Goal: Browse casually: Explore the website without a specific task or goal

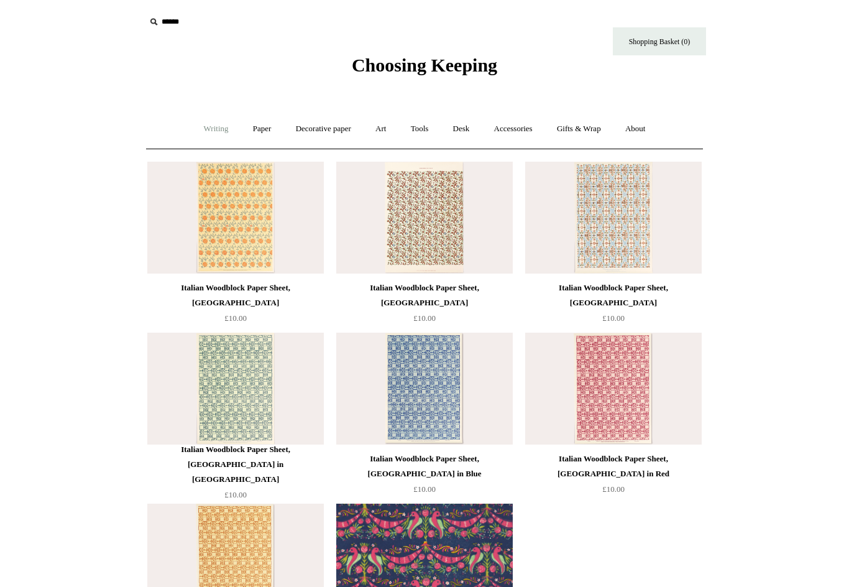
click at [201, 127] on link "Writing +" at bounding box center [216, 129] width 47 height 33
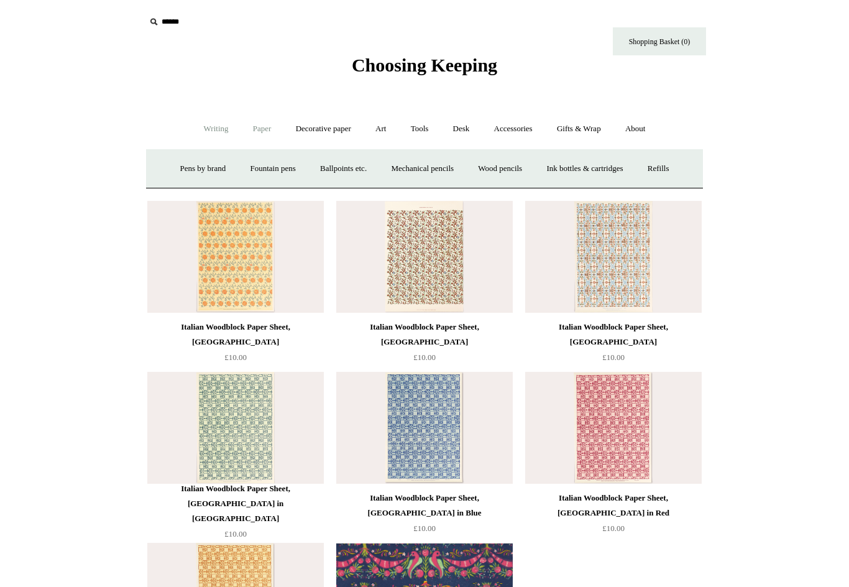
click at [259, 130] on link "Paper +" at bounding box center [262, 129] width 41 height 33
click at [214, 127] on link "Writing +" at bounding box center [216, 129] width 47 height 33
click at [342, 167] on link "Ballpoints etc. +" at bounding box center [343, 168] width 69 height 33
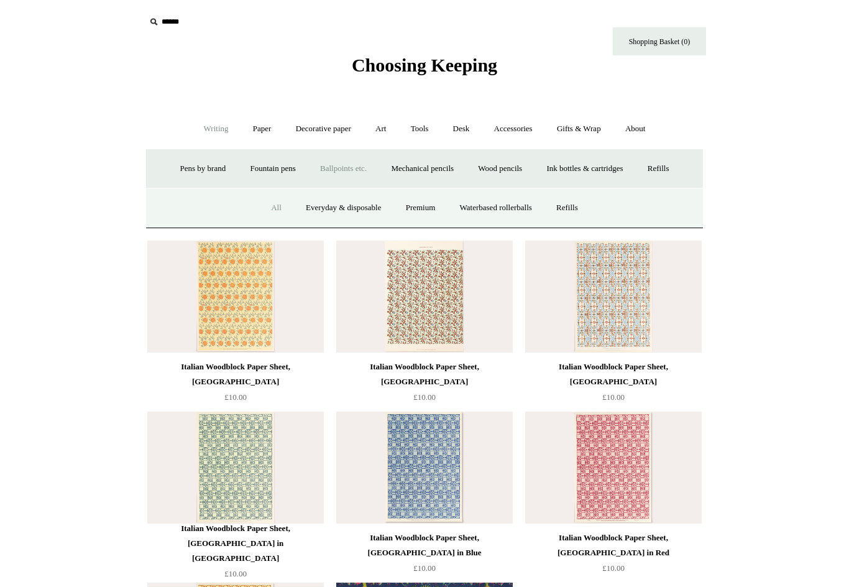
click at [270, 206] on link "All" at bounding box center [276, 207] width 33 height 33
click at [248, 276] on img at bounding box center [235, 297] width 177 height 112
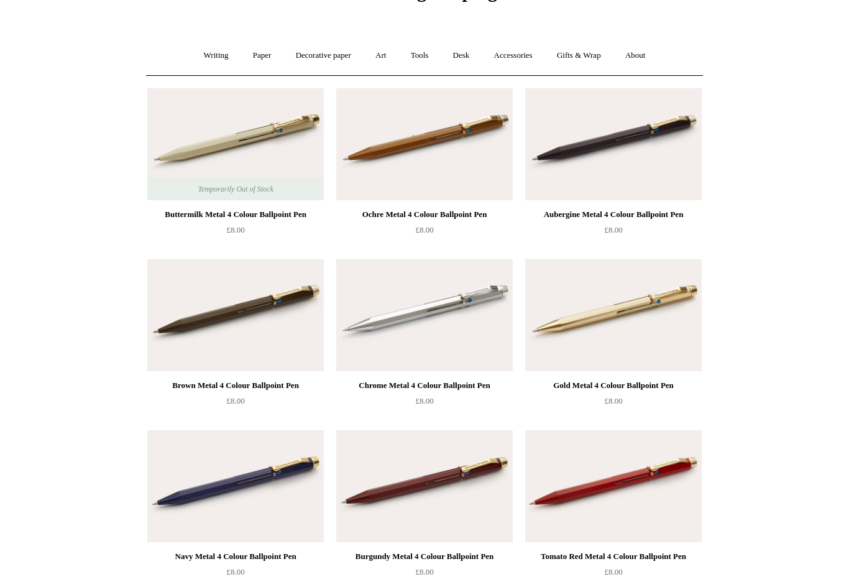
scroll to position [156, 0]
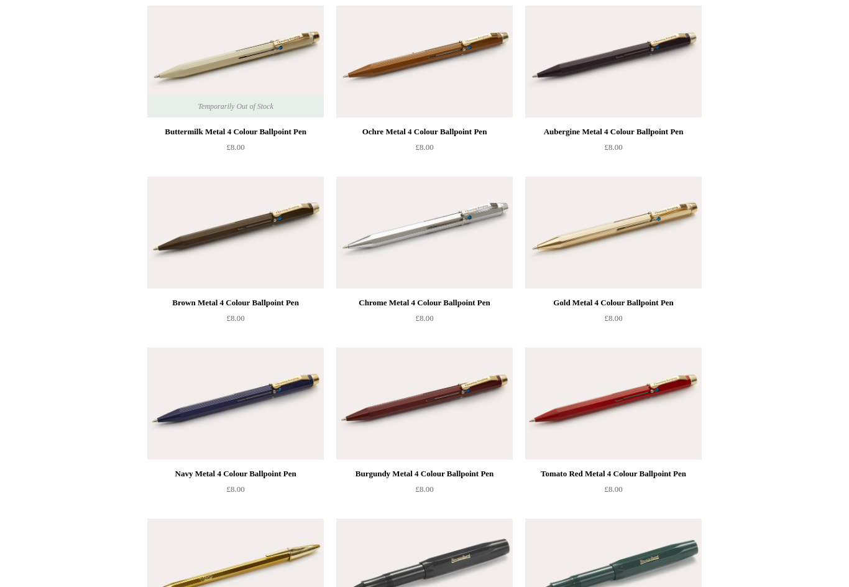
click at [650, 241] on img at bounding box center [613, 233] width 177 height 112
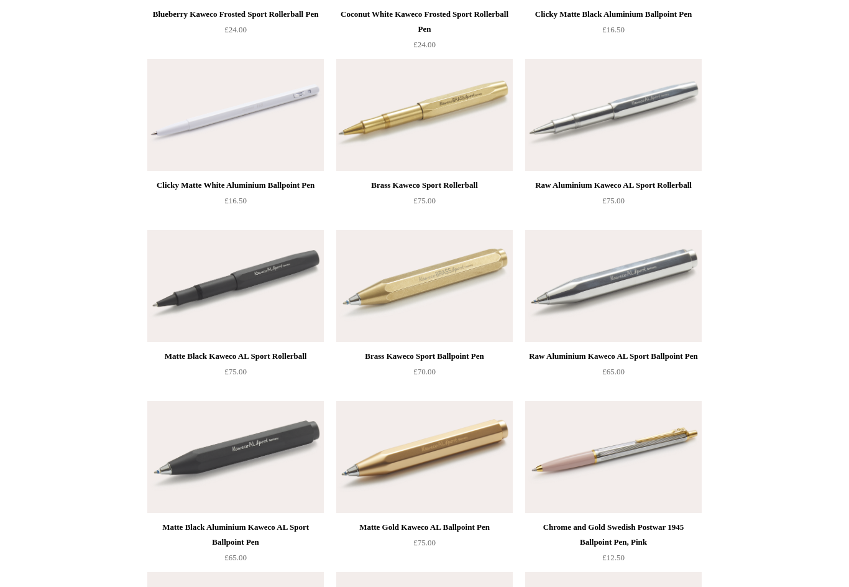
scroll to position [1475, 0]
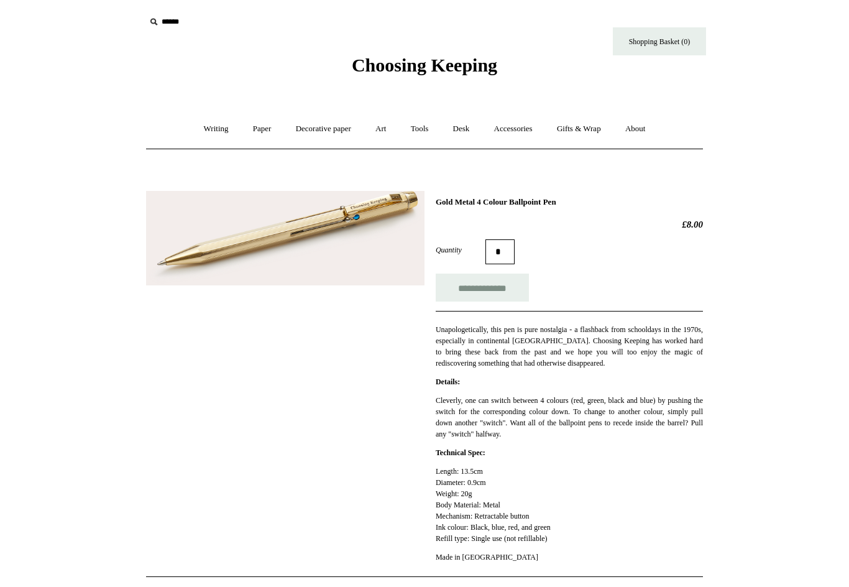
click at [357, 232] on img at bounding box center [285, 238] width 278 height 94
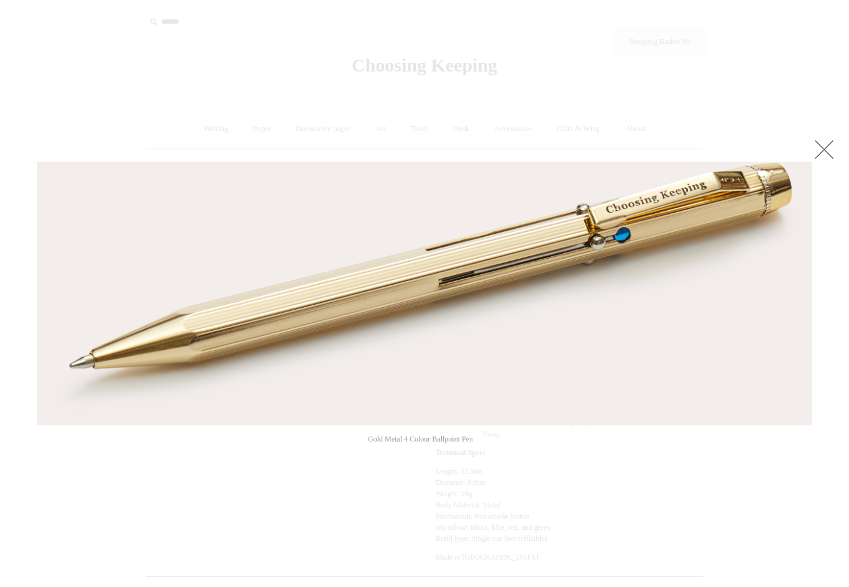
click at [831, 154] on link at bounding box center [824, 149] width 25 height 25
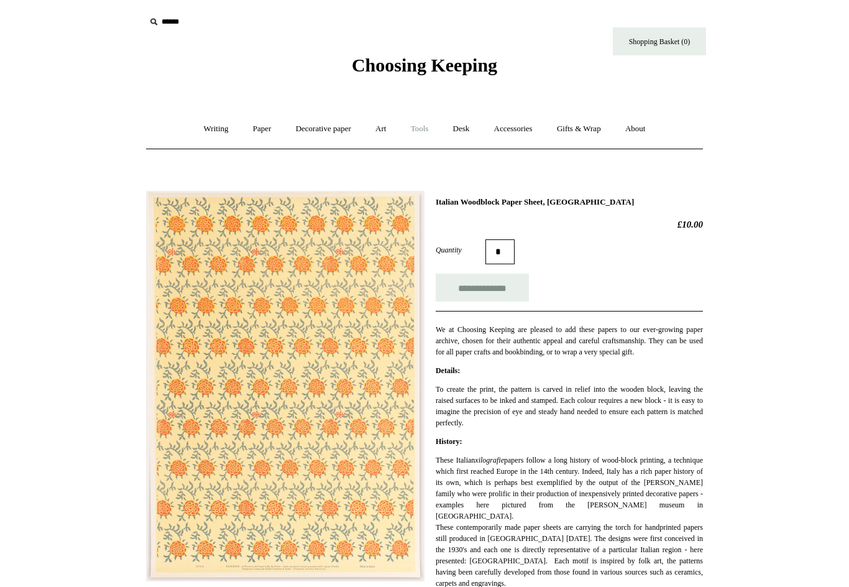
click at [421, 134] on link "Tools +" at bounding box center [420, 129] width 40 height 33
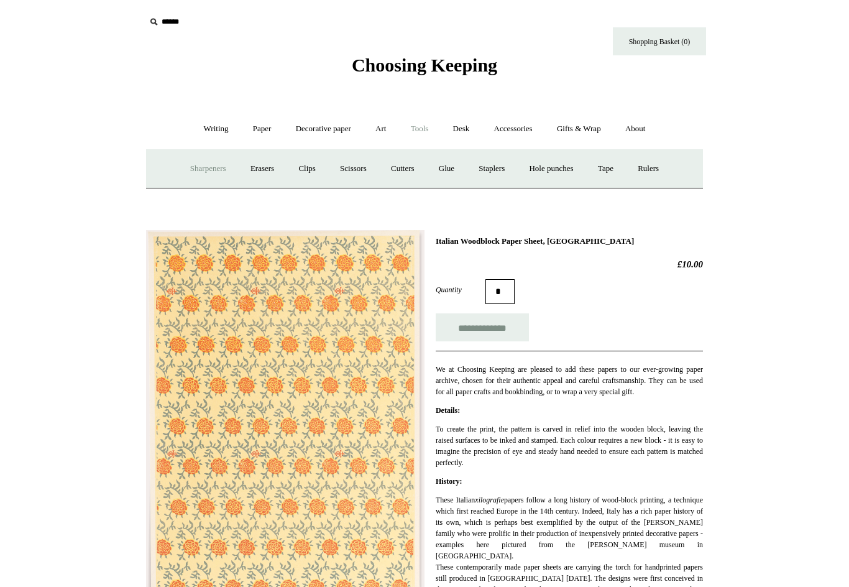
click at [185, 167] on link "Sharpeners" at bounding box center [208, 168] width 58 height 33
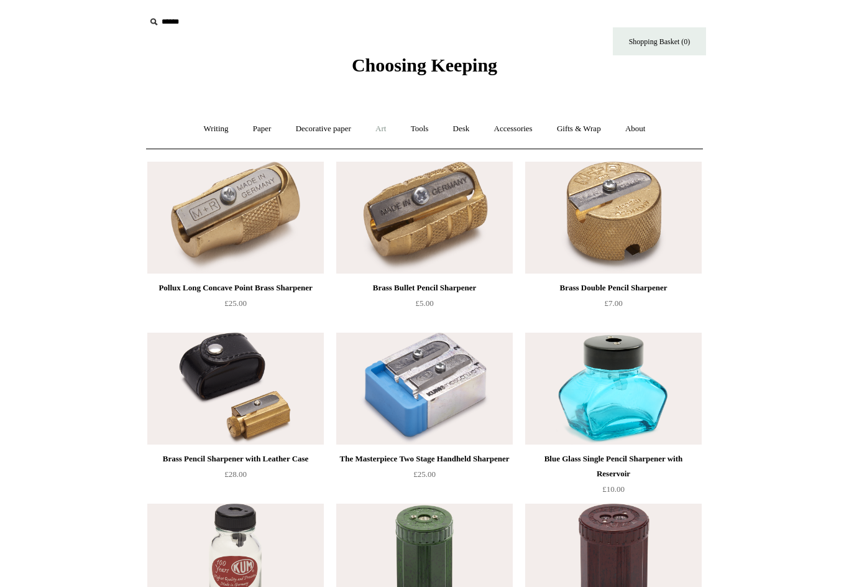
click at [382, 128] on link "Art +" at bounding box center [380, 129] width 33 height 33
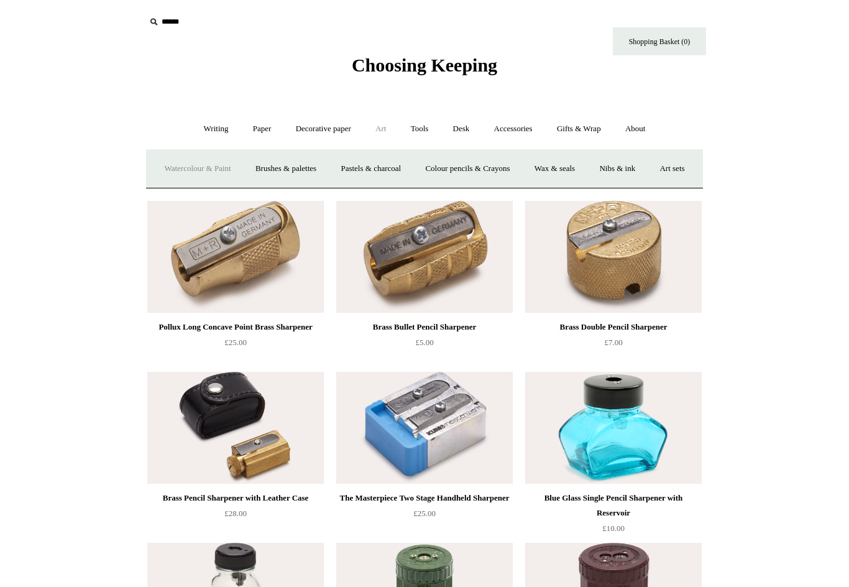
click at [226, 167] on link "Watercolour & Paint" at bounding box center [197, 168] width 89 height 33
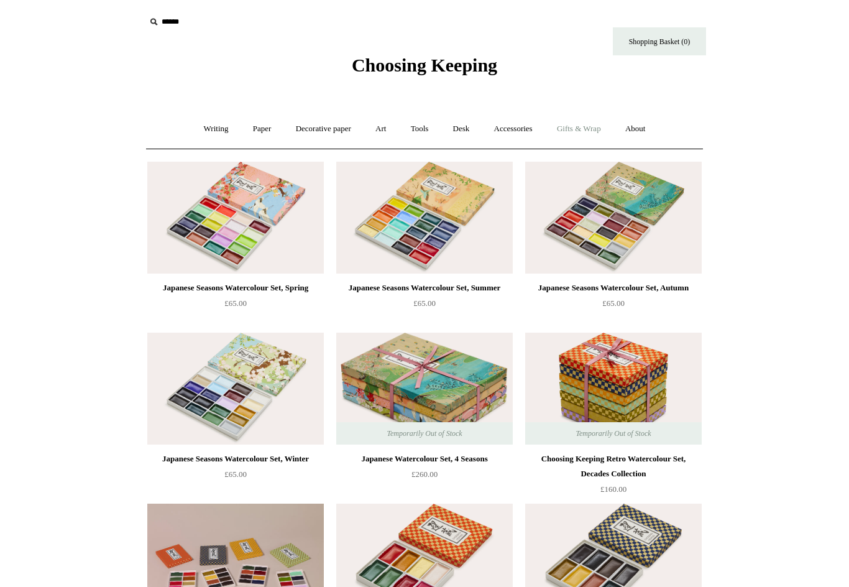
click at [577, 127] on link "Gifts & Wrap +" at bounding box center [579, 129] width 67 height 33
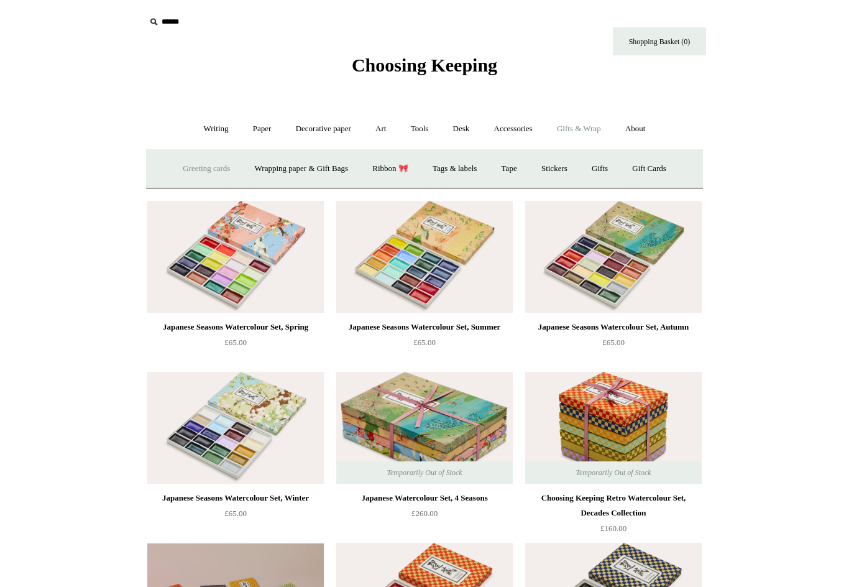
click at [193, 171] on link "Greeting cards +" at bounding box center [207, 168] width 70 height 33
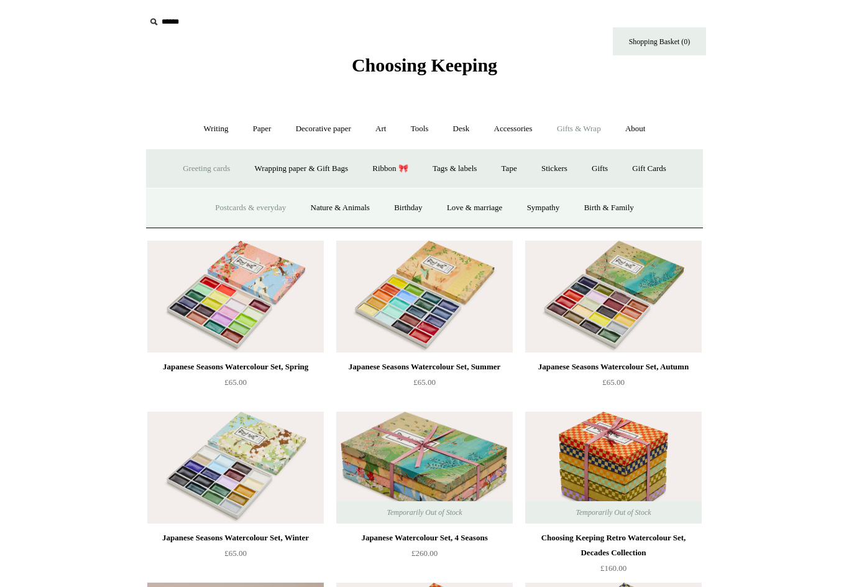
click at [230, 208] on link "Postcards & everyday" at bounding box center [250, 207] width 93 height 33
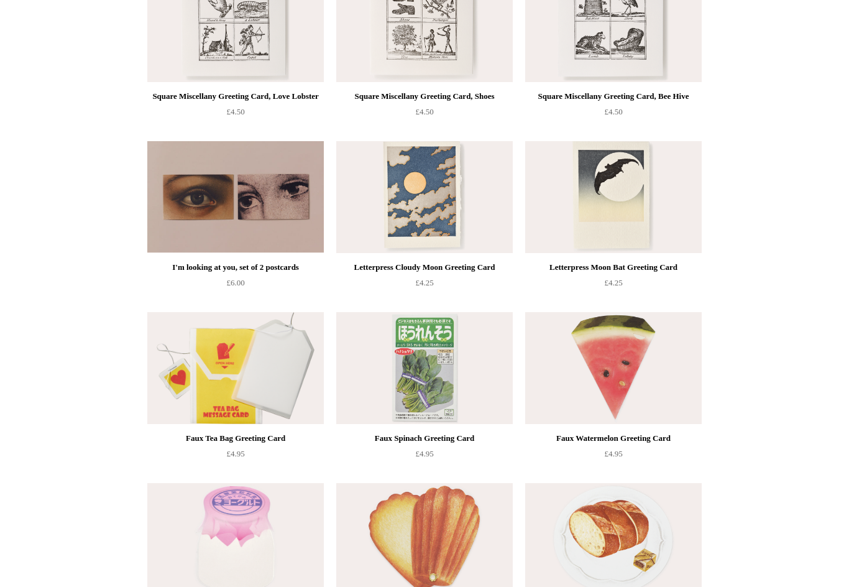
scroll to position [1046, 0]
click at [440, 184] on img at bounding box center [424, 197] width 177 height 112
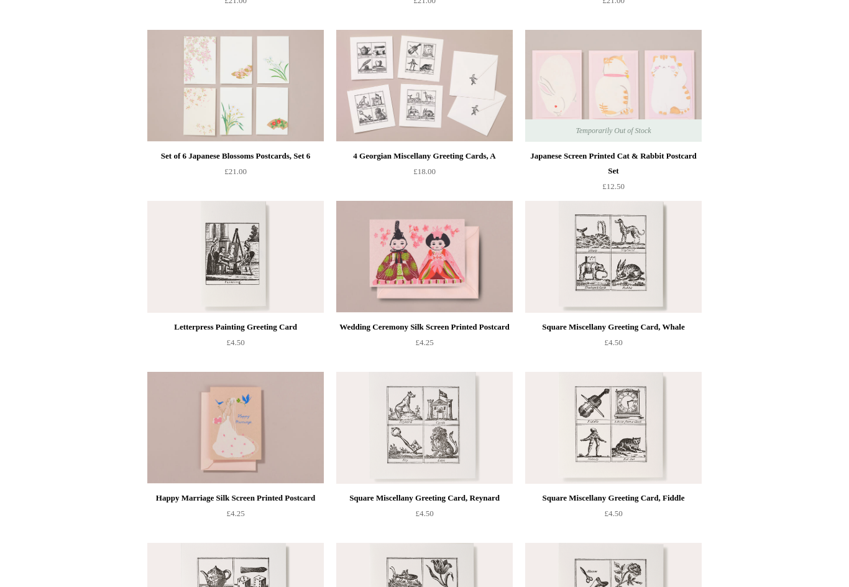
scroll to position [213, 0]
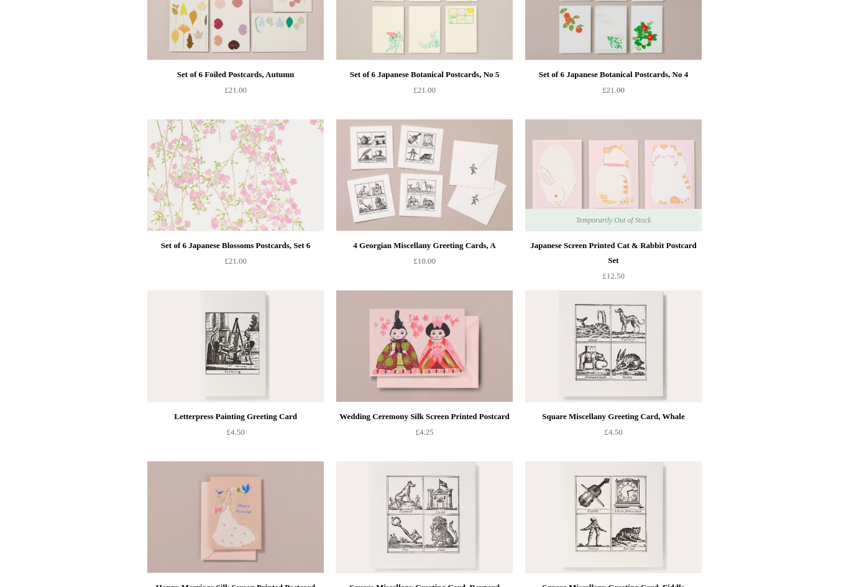
click at [218, 185] on img at bounding box center [235, 175] width 177 height 112
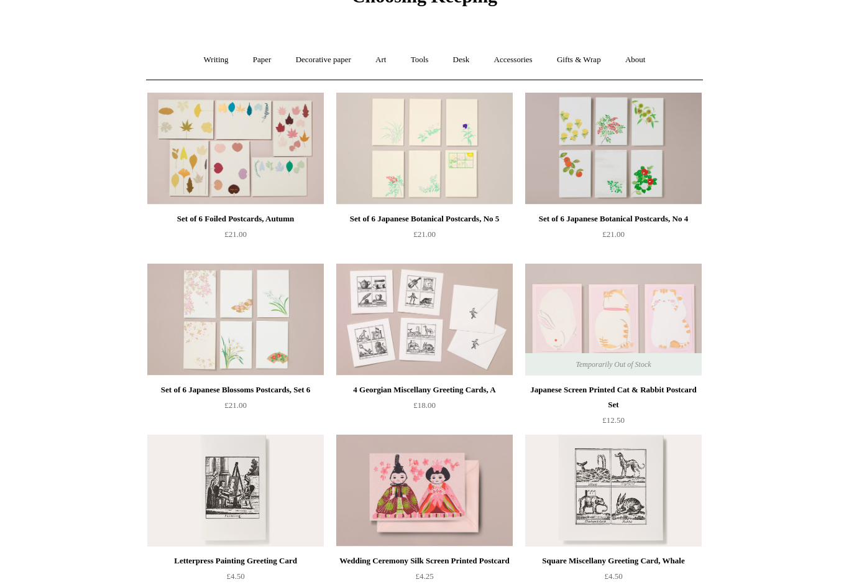
scroll to position [0, 0]
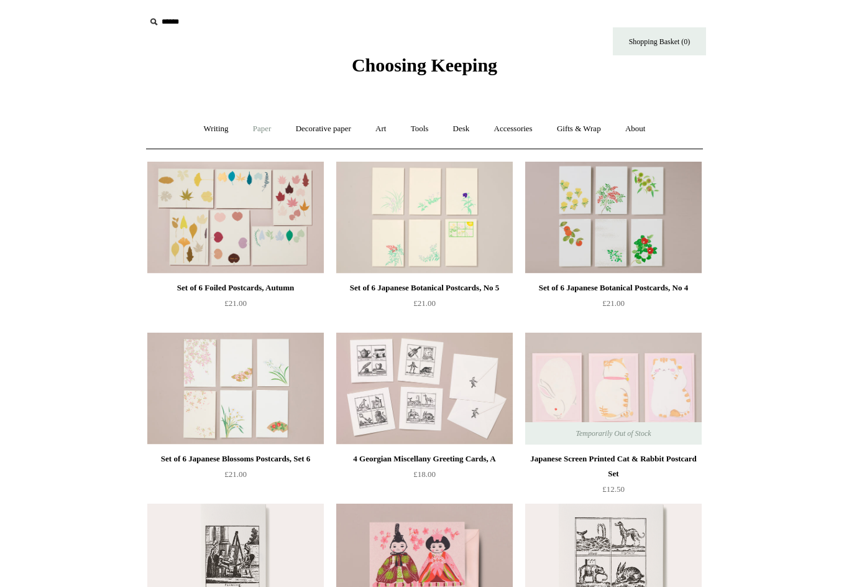
click at [253, 130] on link "Paper +" at bounding box center [262, 129] width 41 height 33
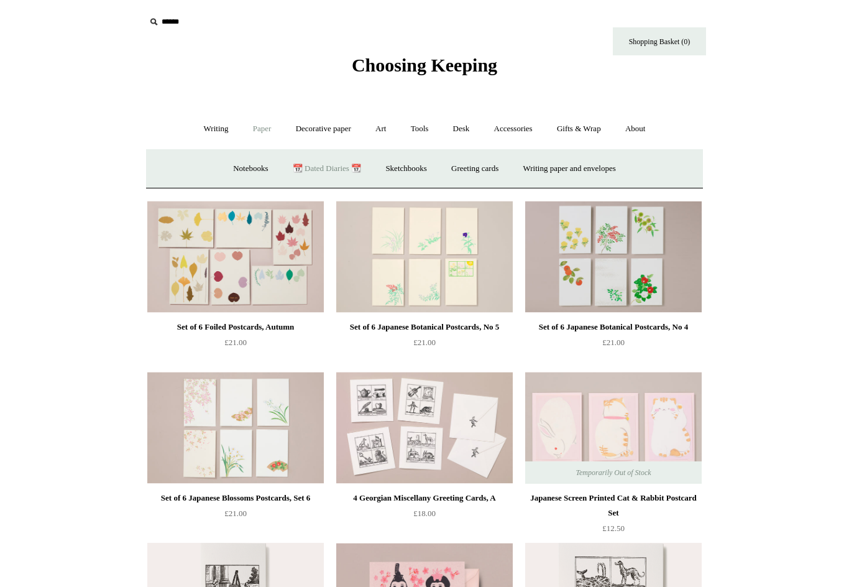
click at [318, 167] on link "📆 Dated Diaries 📆" at bounding box center [327, 168] width 91 height 33
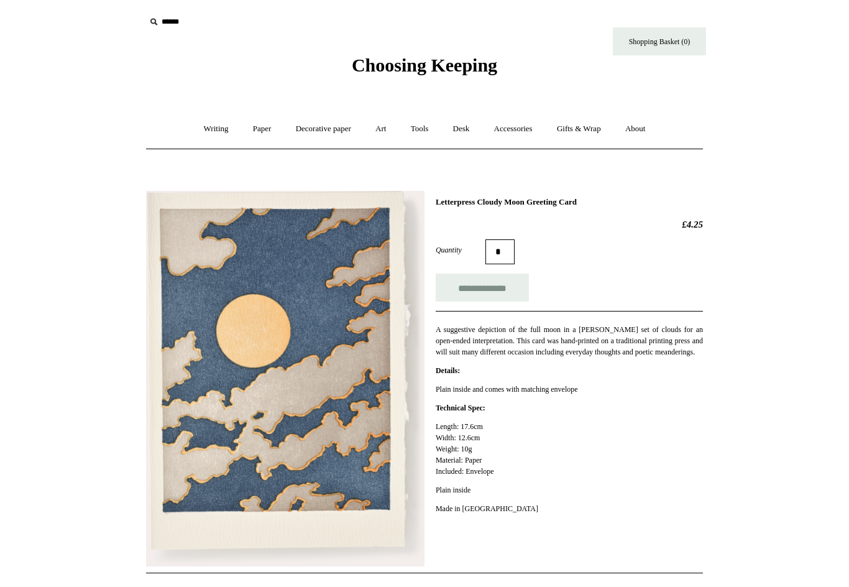
click at [745, 555] on html "Menu Choosing Keeping * Shipping Information Shopping Basket (0) * ⤺ + +" at bounding box center [424, 484] width 849 height 969
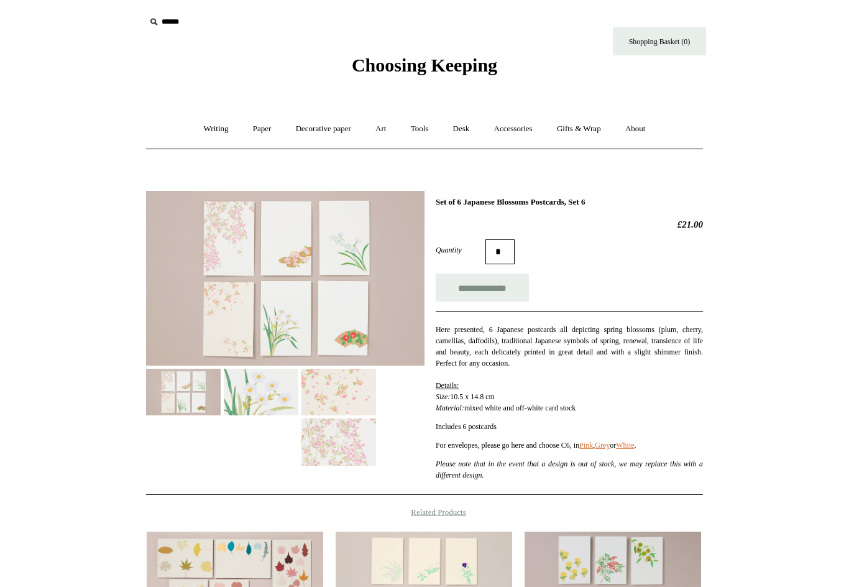
click at [323, 313] on img at bounding box center [285, 278] width 278 height 175
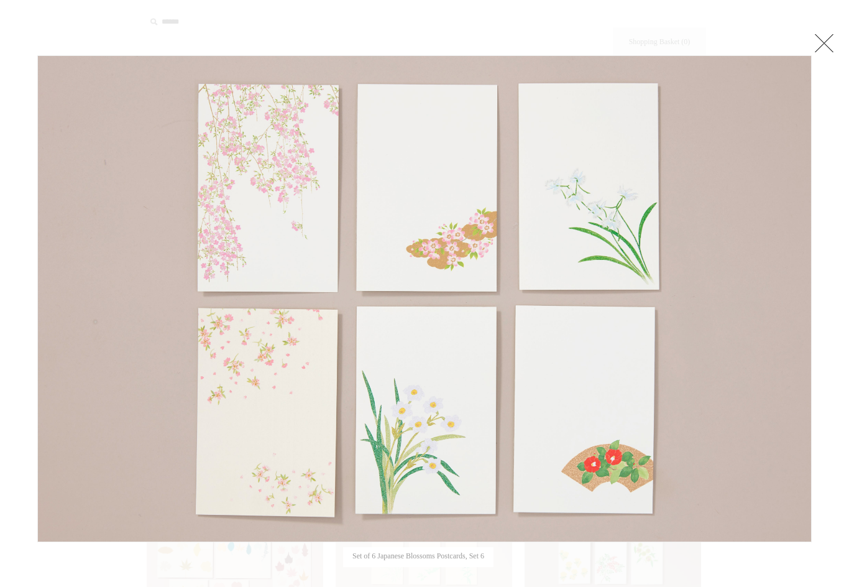
click at [819, 51] on link at bounding box center [824, 42] width 25 height 25
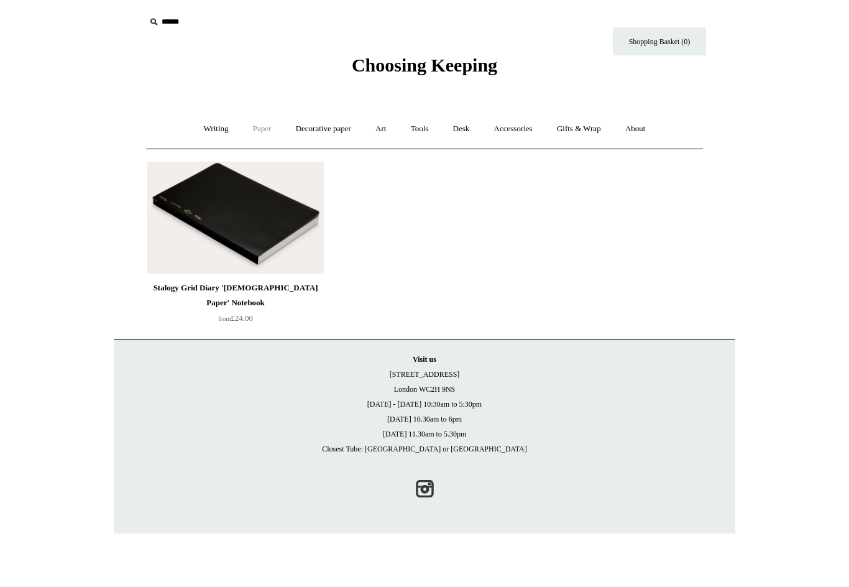
click at [258, 128] on link "Paper +" at bounding box center [262, 129] width 41 height 33
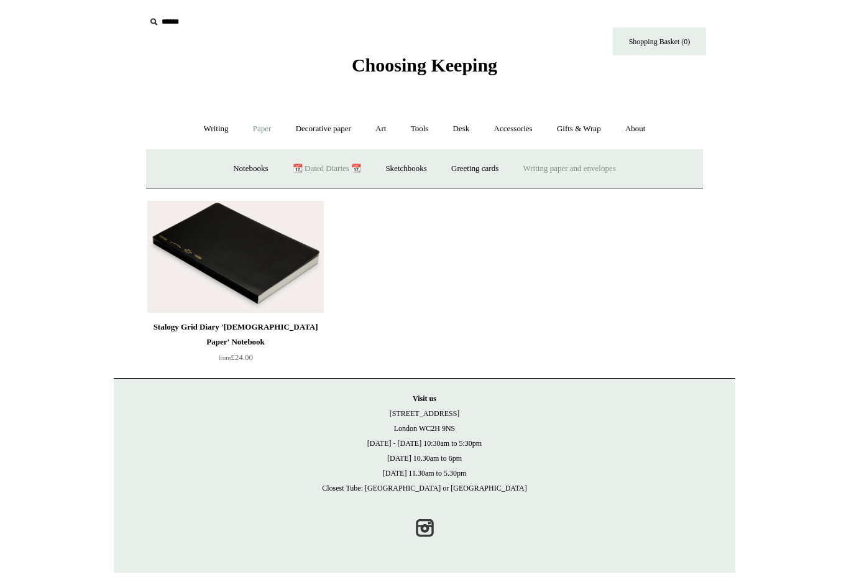
click at [548, 170] on link "Writing paper and envelopes +" at bounding box center [569, 168] width 115 height 33
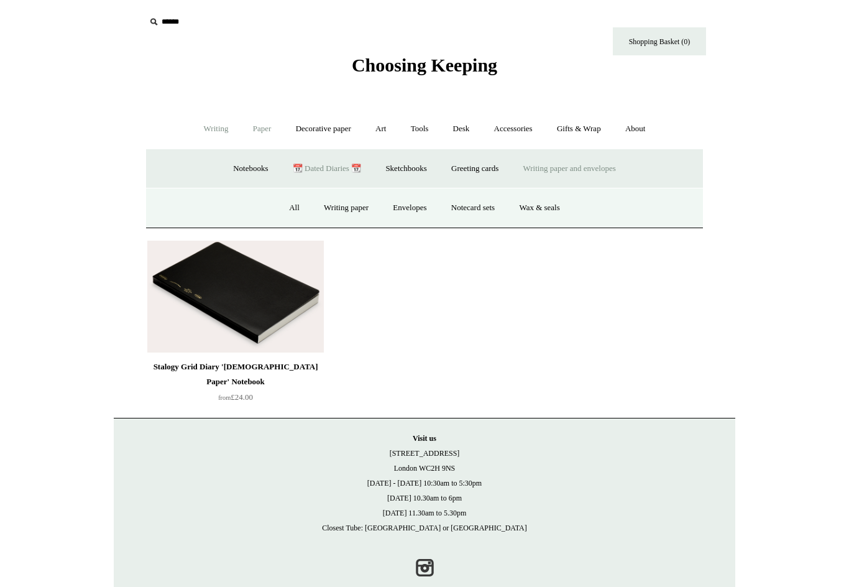
click at [211, 132] on link "Writing +" at bounding box center [216, 129] width 47 height 33
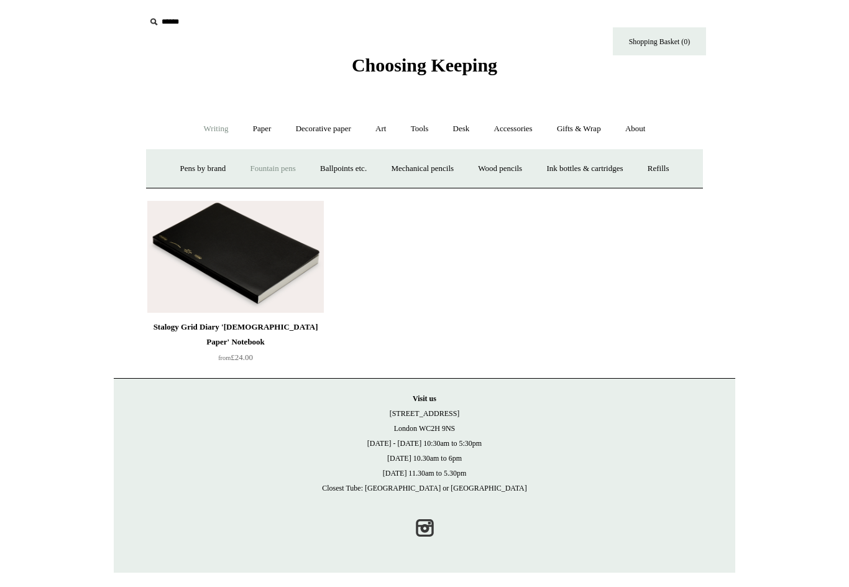
click at [262, 173] on link "Fountain pens +" at bounding box center [273, 168] width 68 height 33
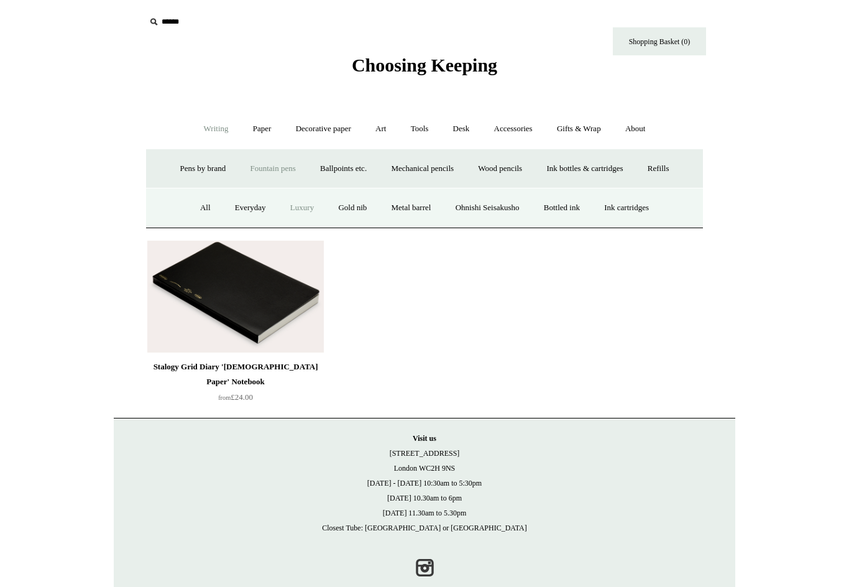
click at [288, 211] on link "Luxury" at bounding box center [302, 207] width 46 height 33
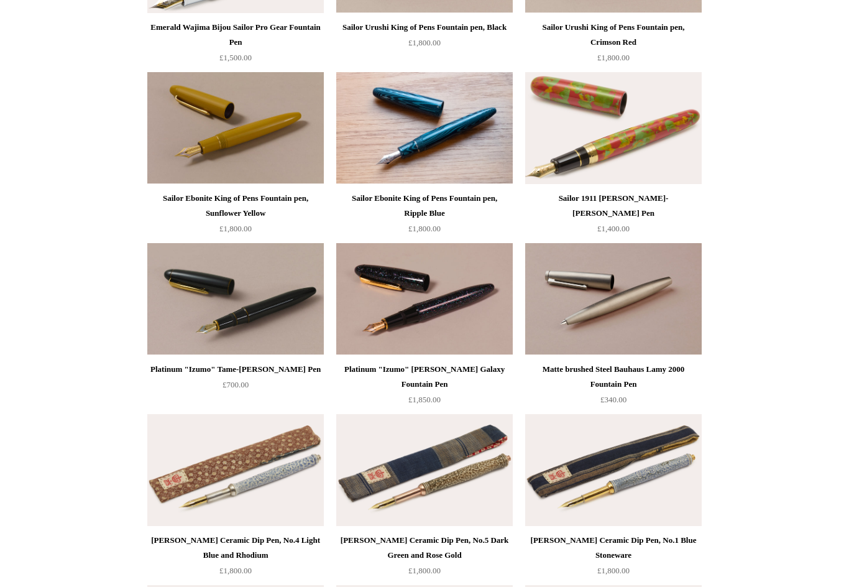
scroll to position [602, 0]
